Goal: Find specific page/section: Find specific page/section

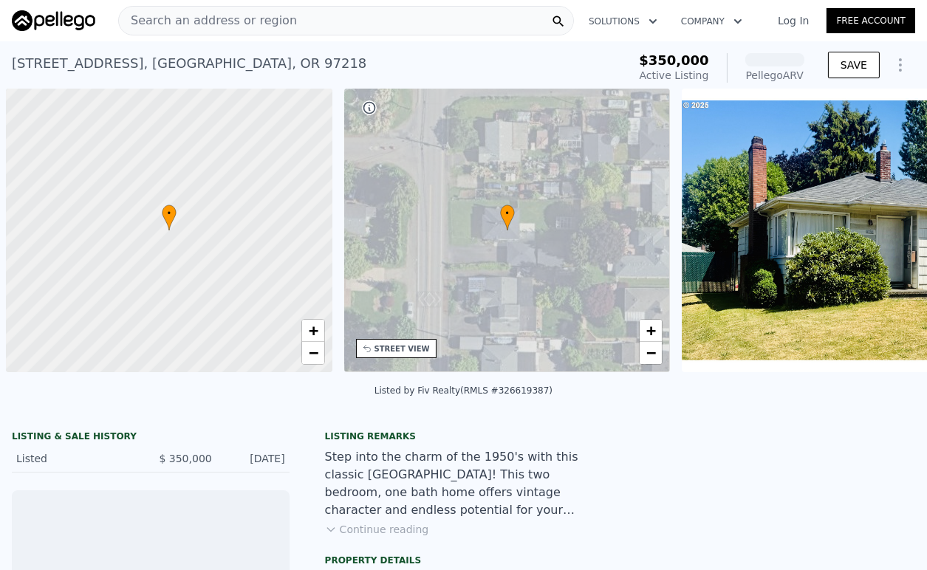
scroll to position [0, 6]
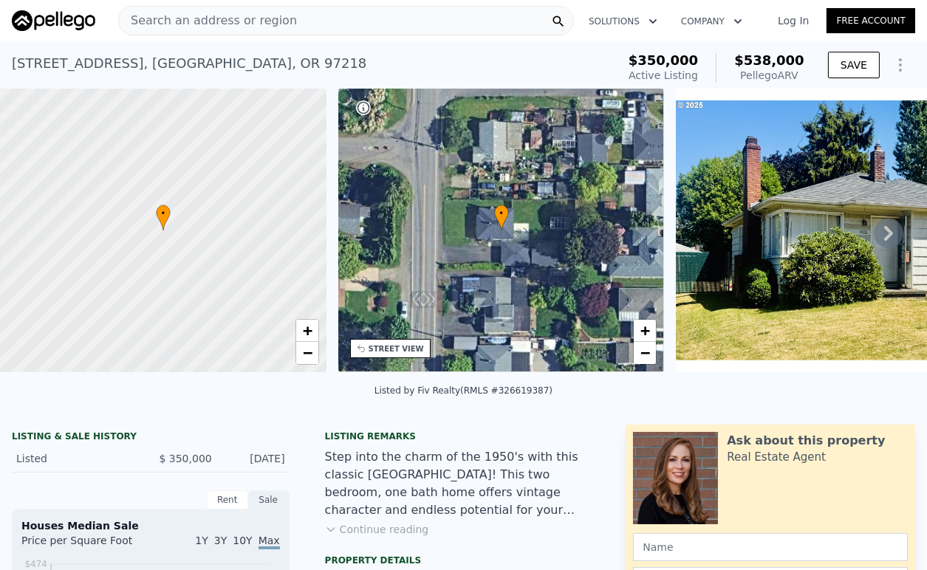
click at [270, 21] on span "Search an address or region" at bounding box center [208, 21] width 178 height 18
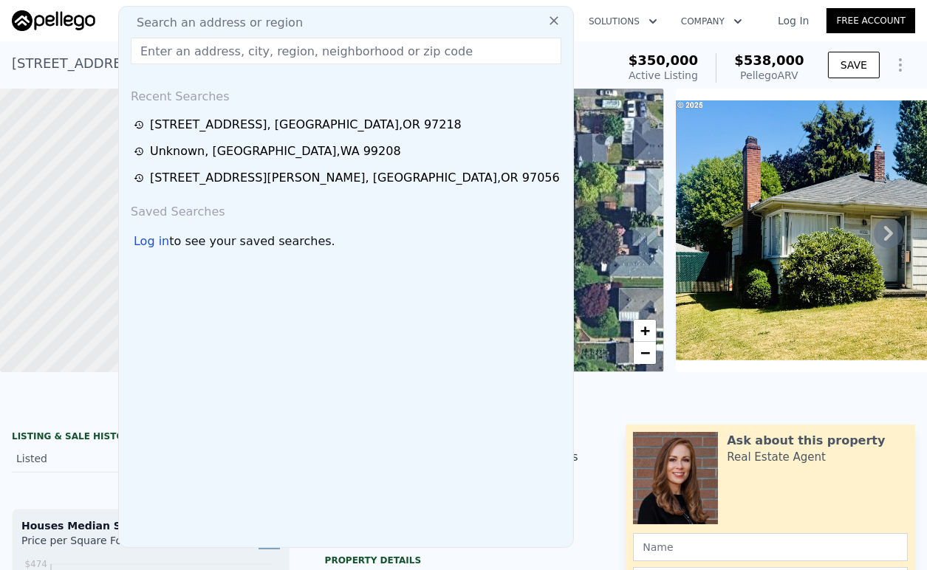
drag, startPoint x: 270, startPoint y: 21, endPoint x: 205, endPoint y: 50, distance: 71.4
click at [205, 50] on input "text" at bounding box center [346, 51] width 431 height 27
paste input "[STREET_ADDRESS]"
click at [377, 49] on input "[STREET_ADDRESS]" at bounding box center [346, 51] width 431 height 27
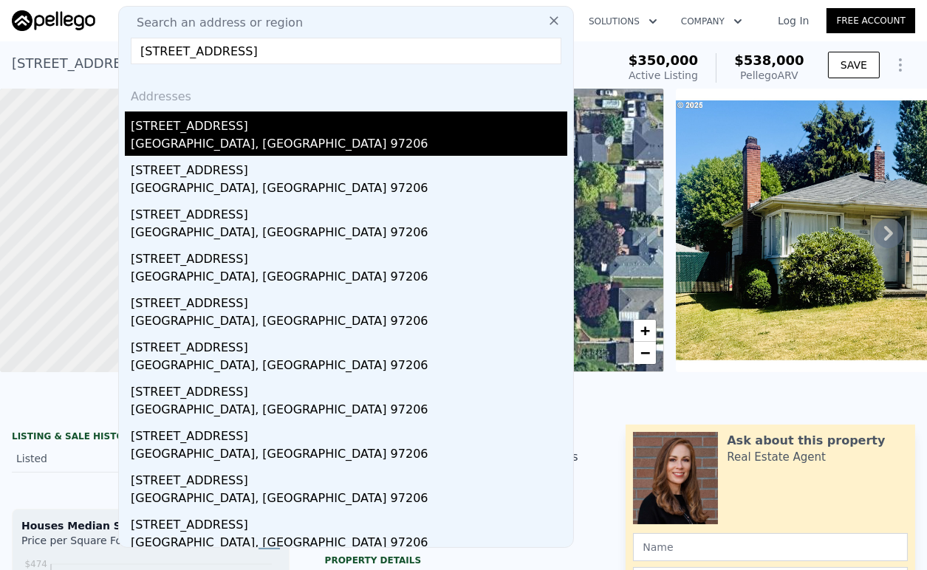
type input "[STREET_ADDRESS]"
click at [231, 145] on div "[GEOGRAPHIC_DATA], [GEOGRAPHIC_DATA] 97206" at bounding box center [349, 145] width 437 height 21
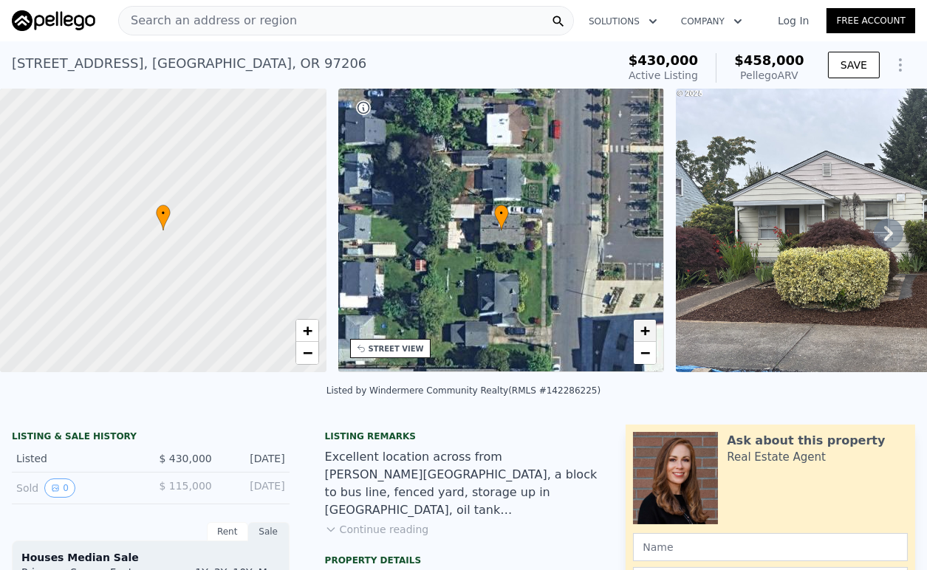
click at [648, 334] on span "+" at bounding box center [645, 330] width 10 height 18
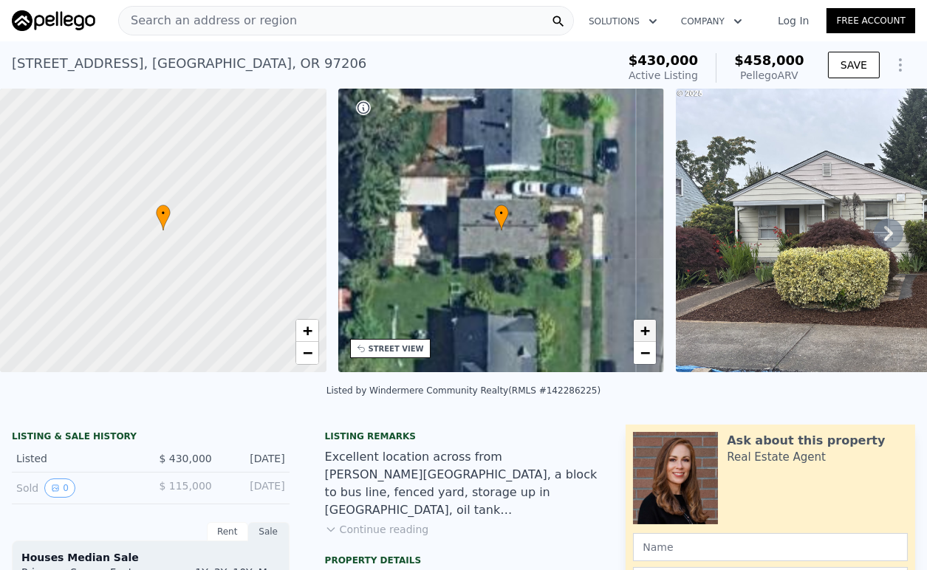
click at [648, 334] on span "+" at bounding box center [645, 330] width 10 height 18
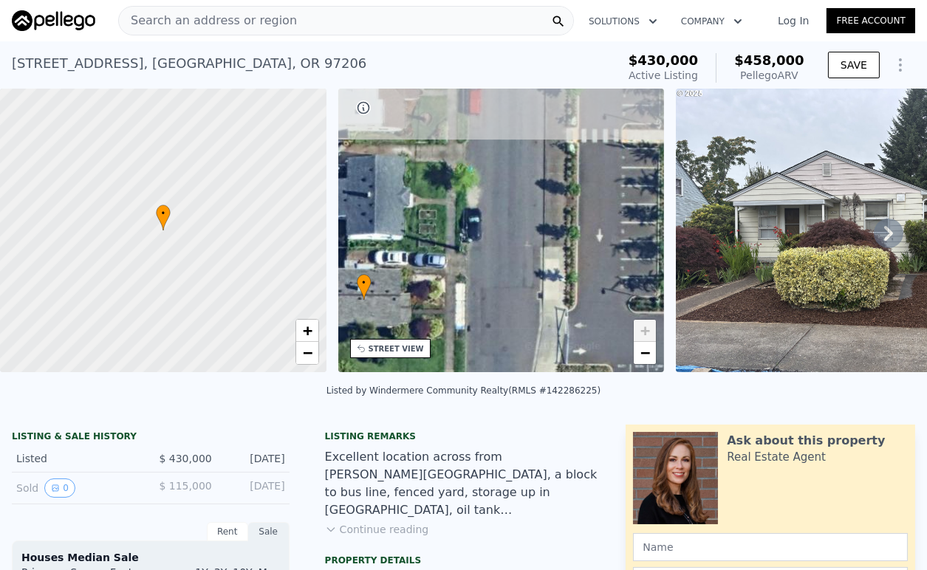
drag, startPoint x: 626, startPoint y: 230, endPoint x: 489, endPoint y: 299, distance: 153.9
click at [489, 299] on div "• + −" at bounding box center [501, 231] width 326 height 284
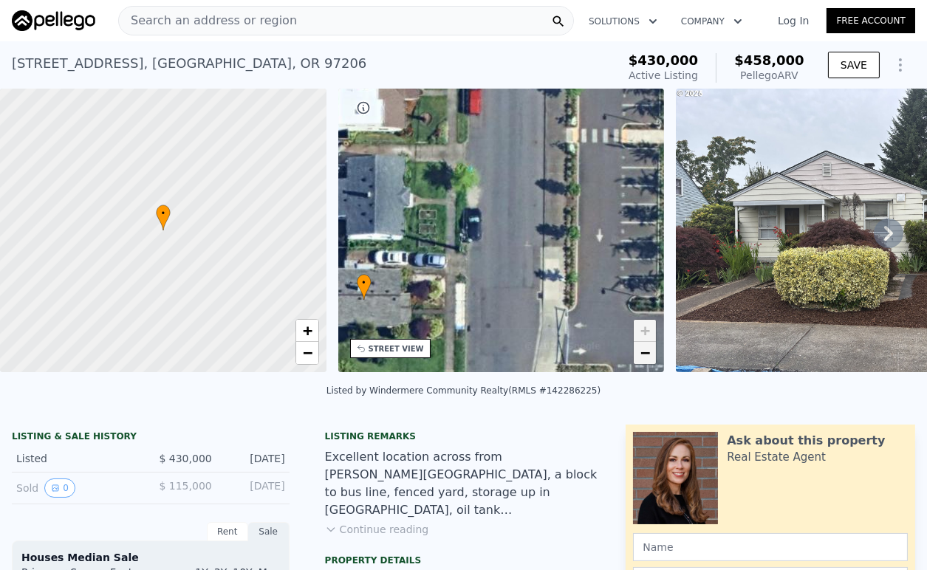
click at [644, 357] on span "−" at bounding box center [645, 352] width 10 height 18
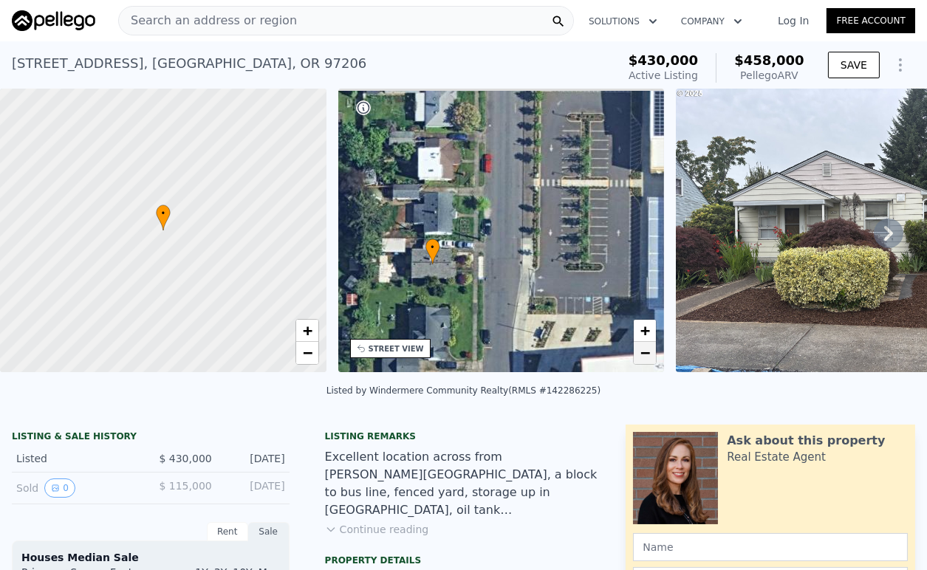
click at [644, 357] on span "−" at bounding box center [645, 352] width 10 height 18
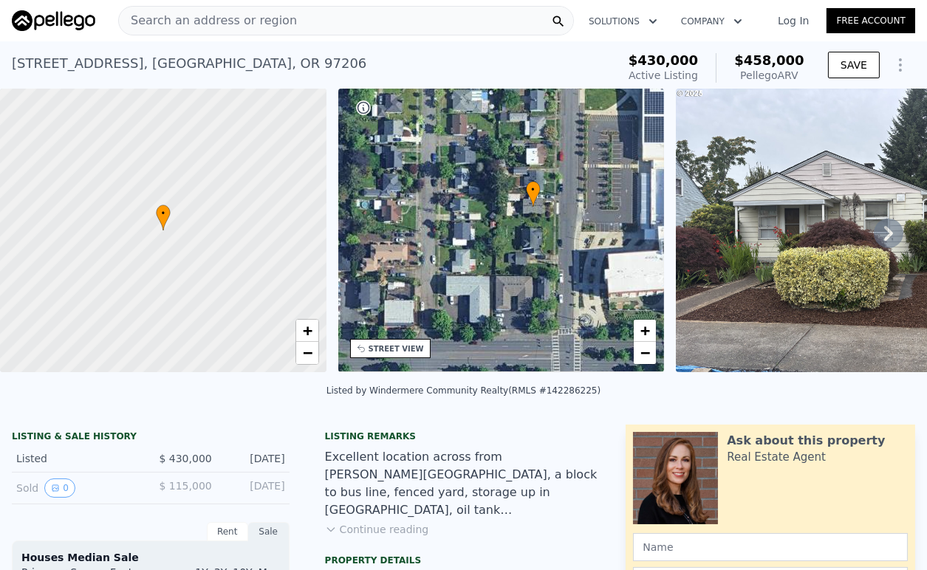
drag, startPoint x: 473, startPoint y: 311, endPoint x: 537, endPoint y: 283, distance: 69.4
click at [537, 283] on div "• + −" at bounding box center [501, 231] width 326 height 284
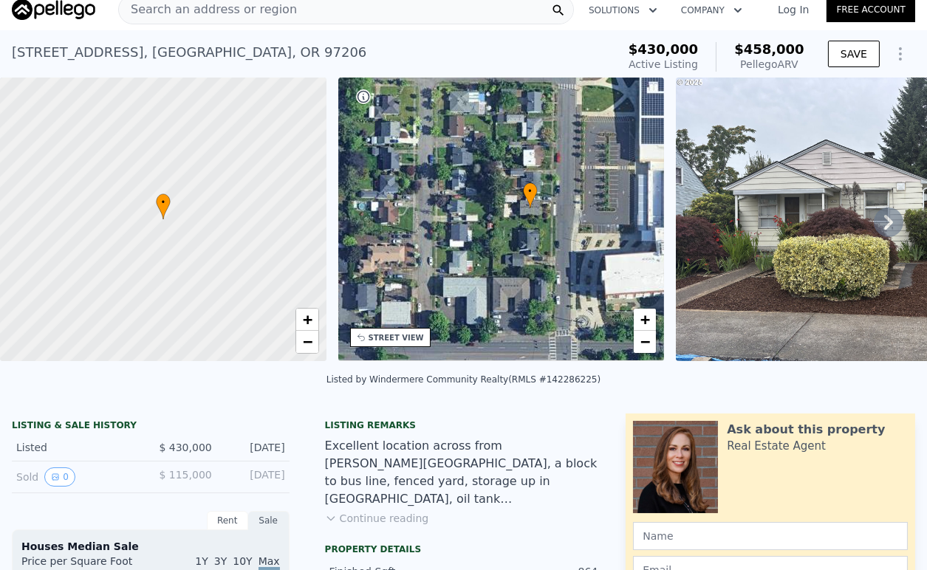
scroll to position [5, 0]
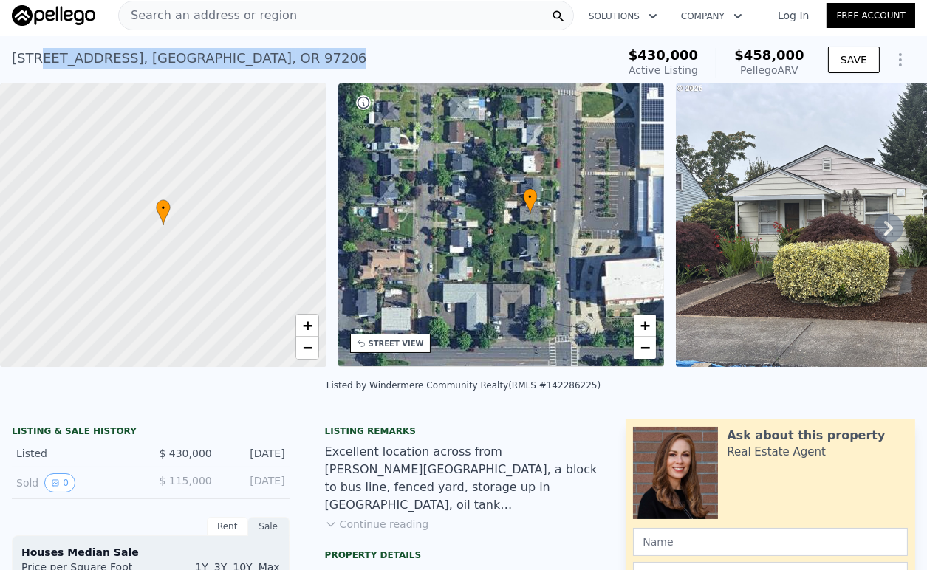
drag, startPoint x: 43, startPoint y: 55, endPoint x: 257, endPoint y: 61, distance: 214.3
click at [257, 61] on div "[STREET_ADDRESS] Active at $430k (~ARV $458k )" at bounding box center [311, 62] width 599 height 41
copy div "[GEOGRAPHIC_DATA][STREET_ADDRESS]"
